Goal: Information Seeking & Learning: Find specific page/section

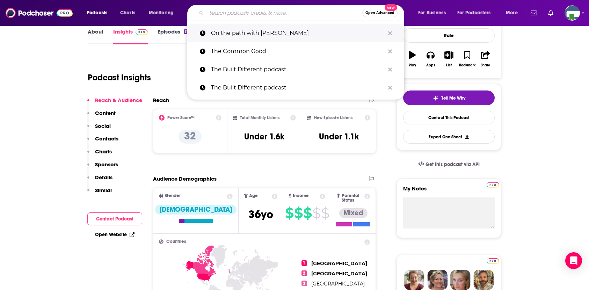
click at [226, 31] on p "On the path with [PERSON_NAME]" at bounding box center [298, 33] width 174 height 18
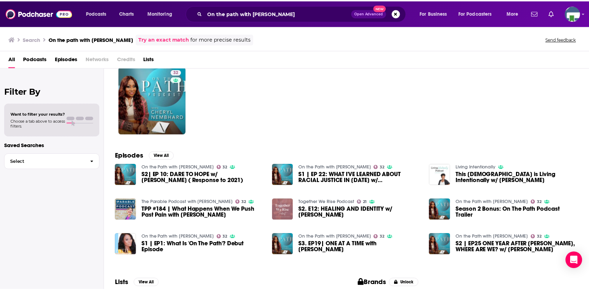
scroll to position [35, 0]
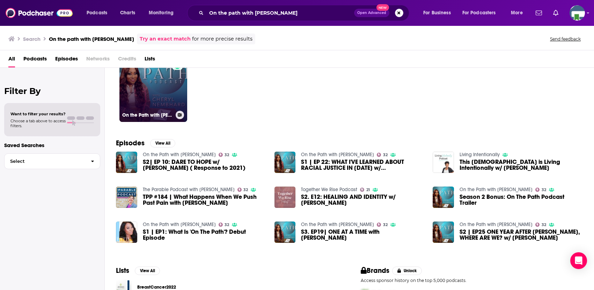
click at [167, 96] on link "32 On the Path with [PERSON_NAME]" at bounding box center [154, 88] width 68 height 68
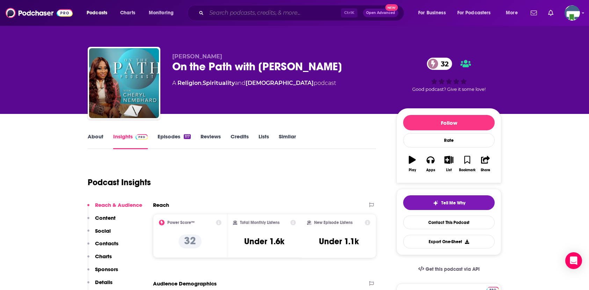
click at [213, 15] on input "Search podcasts, credits, & more..." at bounding box center [274, 12] width 135 height 11
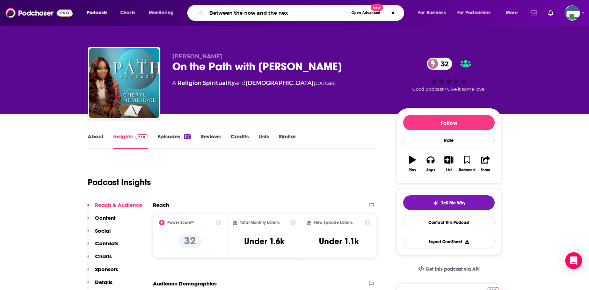
type input "Between the now and the next"
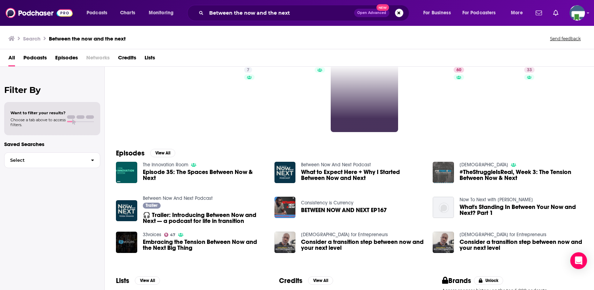
scroll to position [35, 0]
